Goal: Navigation & Orientation: Find specific page/section

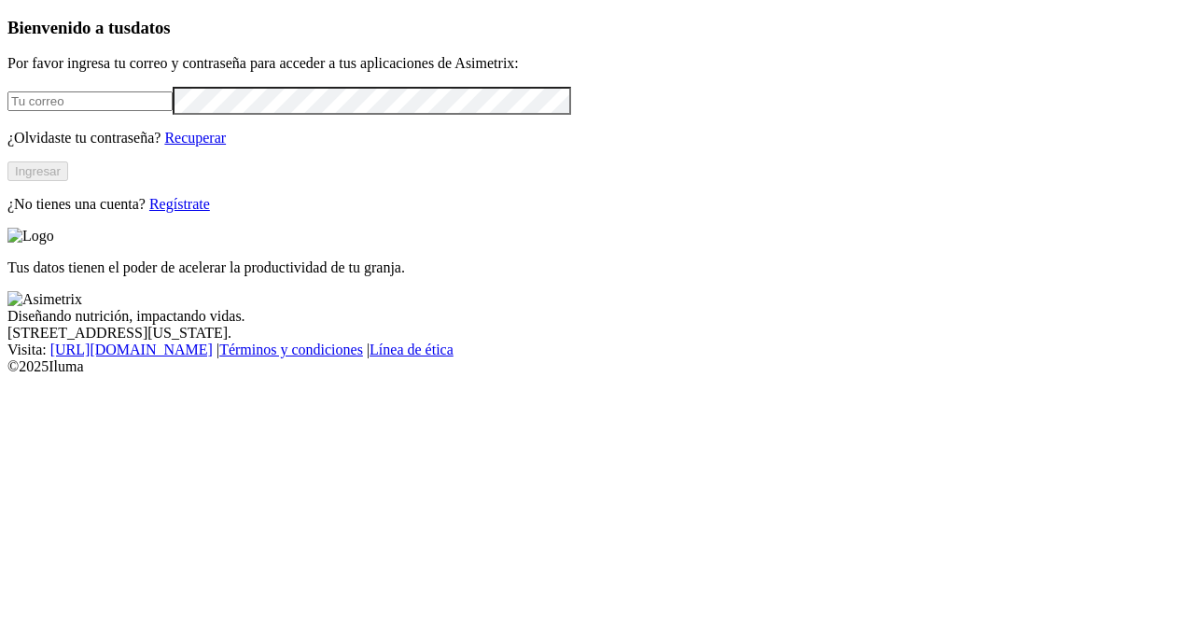
type input "[PERSON_NAME][EMAIL_ADDRESS][PERSON_NAME][DOMAIN_NAME]"
click at [68, 181] on button "Ingresar" at bounding box center [37, 171] width 61 height 20
